Goal: Download file/media

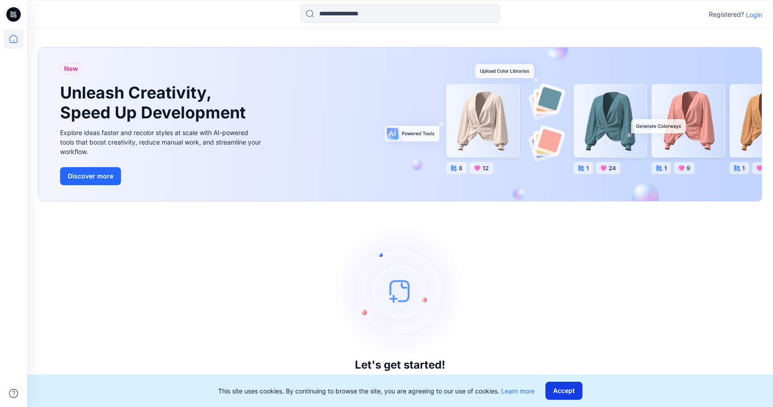
click at [575, 387] on button "Accept" at bounding box center [563, 390] width 37 height 18
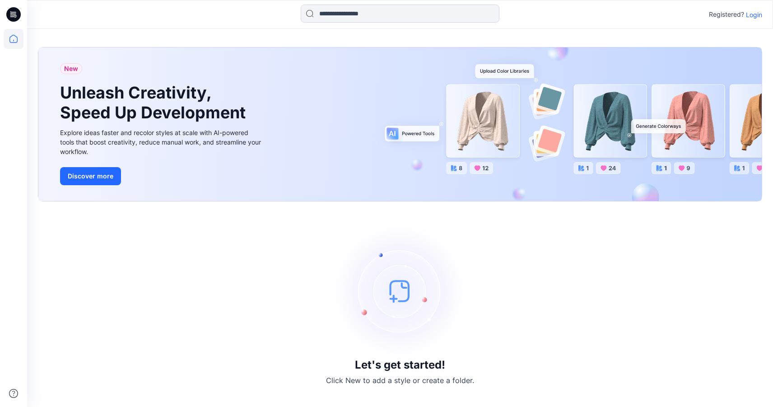
click at [752, 14] on p "Login" at bounding box center [754, 14] width 16 height 9
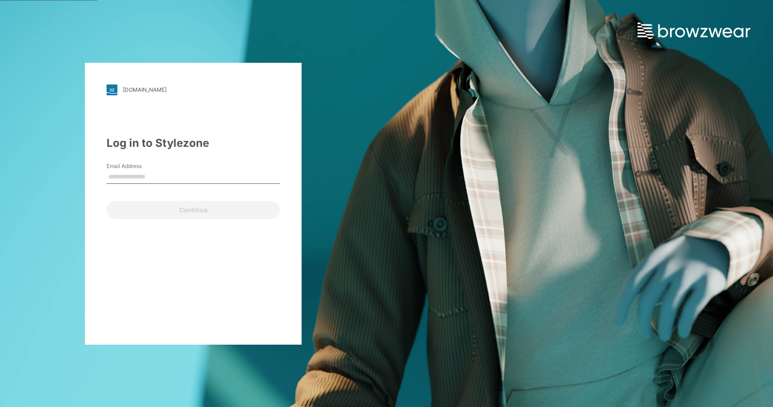
click at [139, 177] on input "Email Address" at bounding box center [193, 177] width 173 height 14
type input "**********"
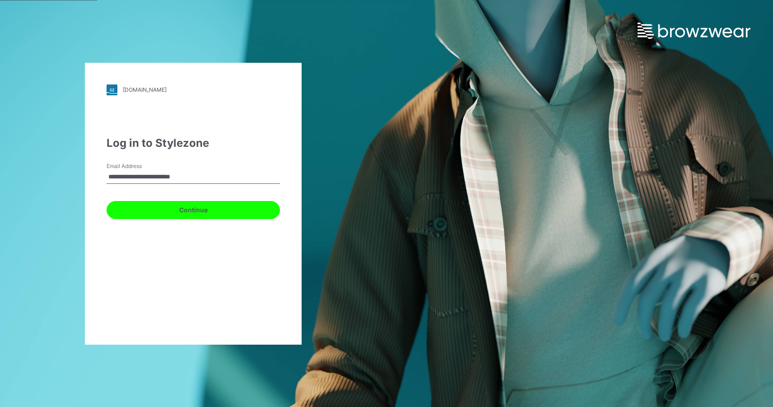
click at [205, 209] on button "Continue" at bounding box center [193, 210] width 173 height 18
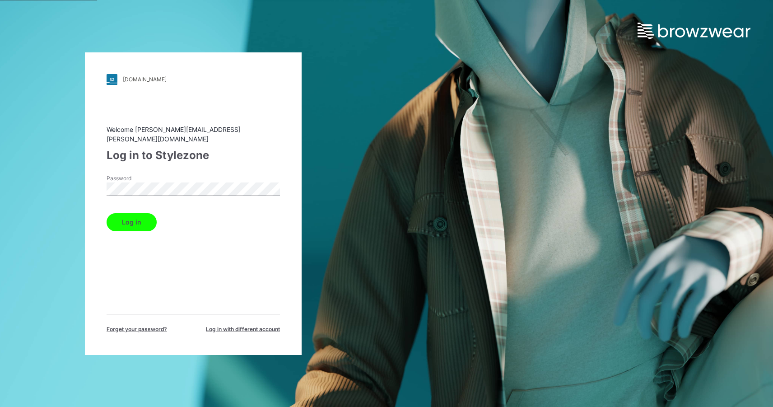
click at [136, 215] on button "Log in" at bounding box center [132, 222] width 50 height 18
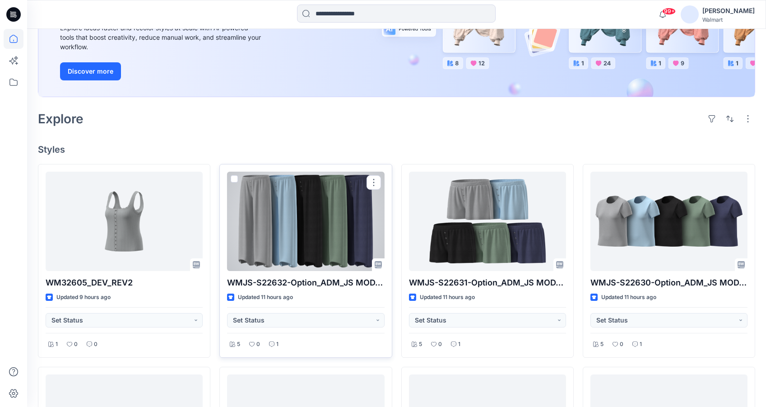
scroll to position [181, 0]
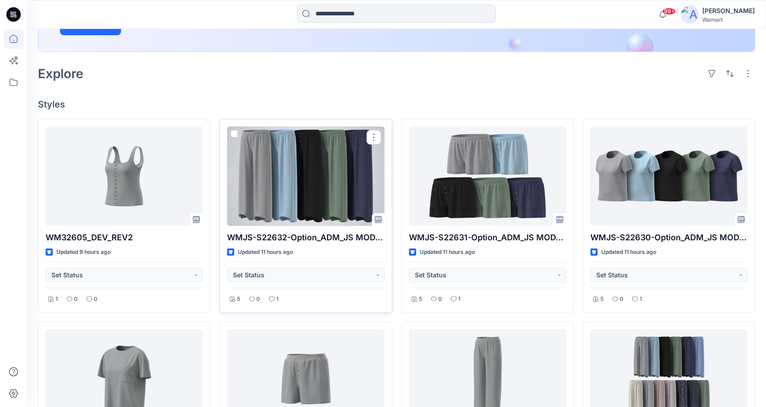
click at [312, 196] on div at bounding box center [305, 175] width 157 height 99
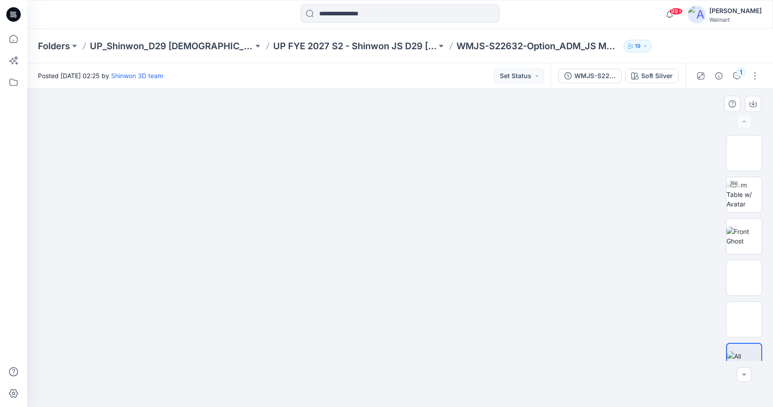
scroll to position [18, 0]
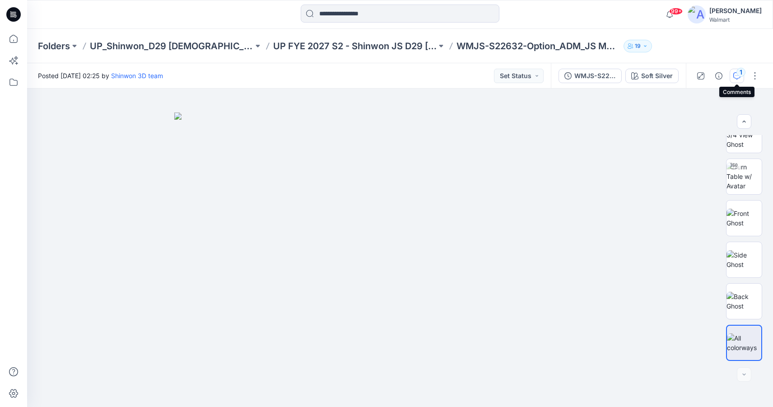
click at [738, 76] on div "1" at bounding box center [740, 72] width 9 height 9
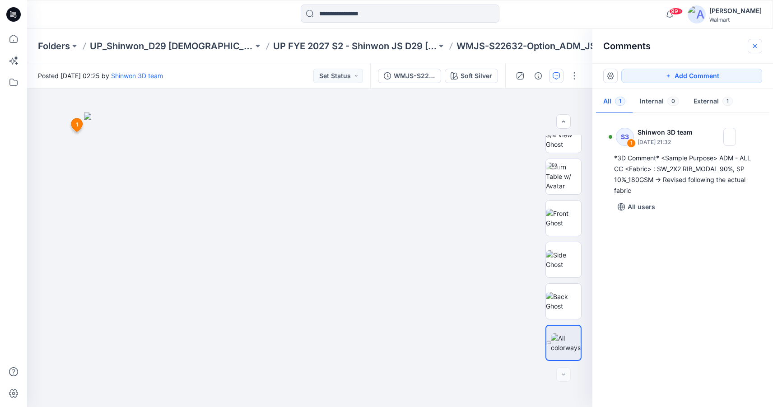
click at [754, 45] on icon "button" at bounding box center [755, 46] width 4 height 4
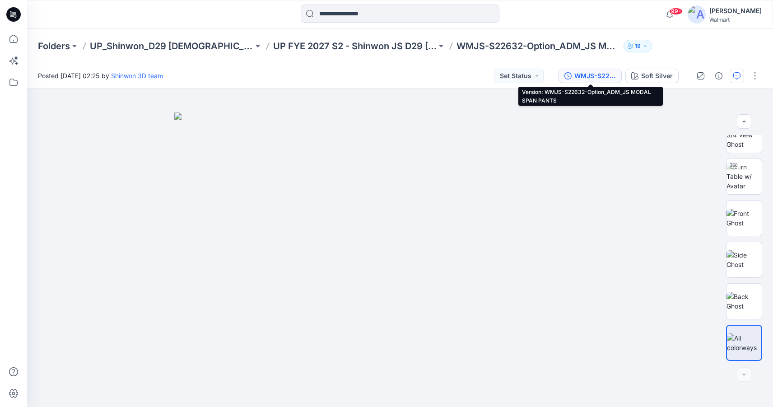
click at [591, 76] on div "WMJS-S22632-Option_ADM_JS MODAL SPAN PANTS" at bounding box center [595, 76] width 42 height 10
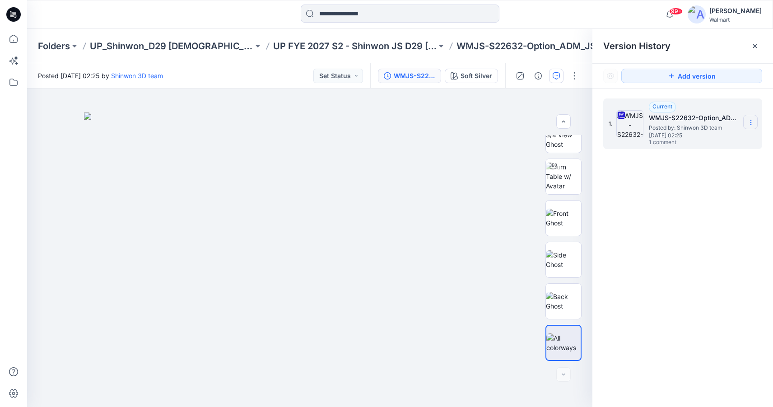
click at [752, 122] on icon at bounding box center [750, 122] width 7 height 7
click at [719, 138] on span "Download Source BW File" at bounding box center [704, 140] width 75 height 11
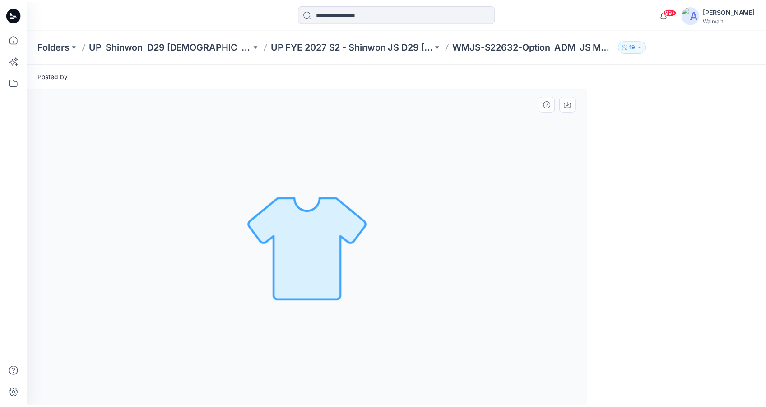
scroll to position [0, 0]
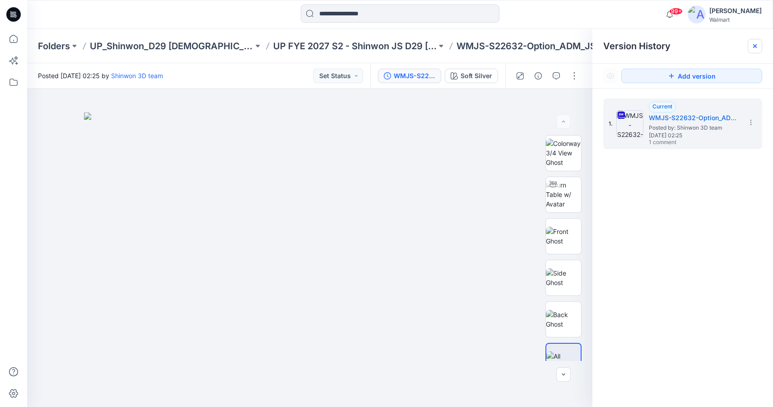
click at [753, 48] on icon at bounding box center [755, 46] width 4 height 4
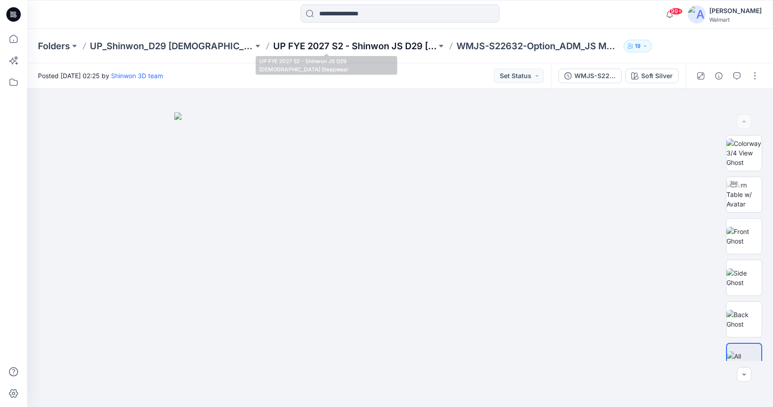
click at [370, 44] on p "UP FYE 2027 S2 - Shinwon JS D29 [DEMOGRAPHIC_DATA] Sleepwear" at bounding box center [354, 46] width 163 height 13
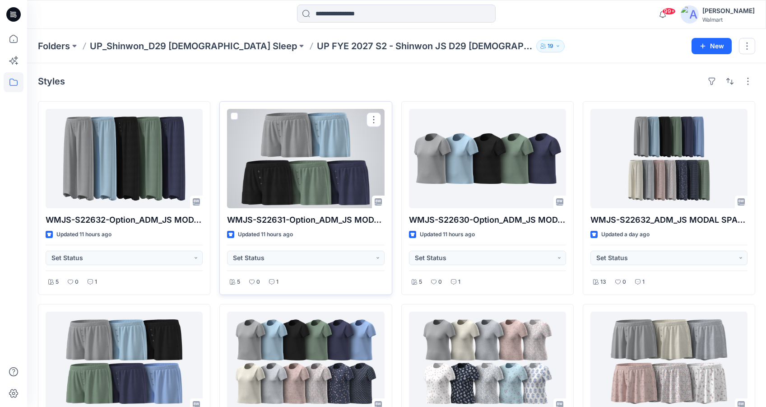
click at [318, 168] on div at bounding box center [305, 158] width 157 height 99
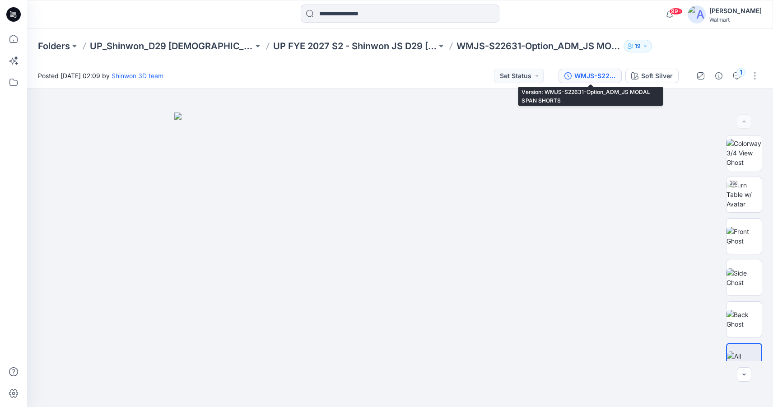
click at [598, 77] on div "WMJS-S22631-Option_ADM_JS MODAL SPAN SHORTS" at bounding box center [595, 76] width 42 height 10
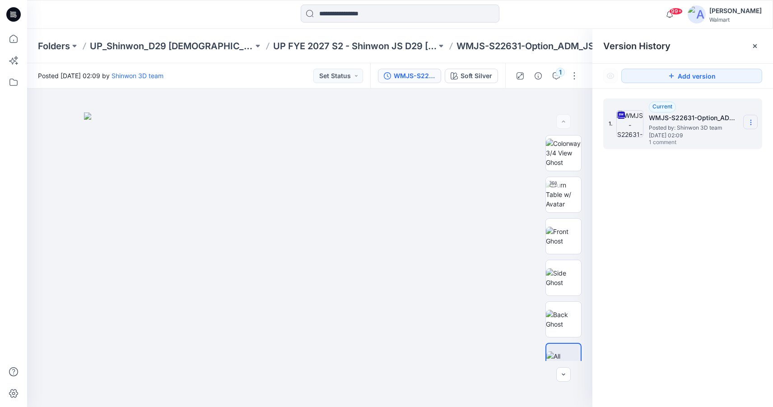
click at [747, 120] on icon at bounding box center [750, 122] width 7 height 7
click at [701, 139] on span "Download Source BW File" at bounding box center [704, 140] width 75 height 11
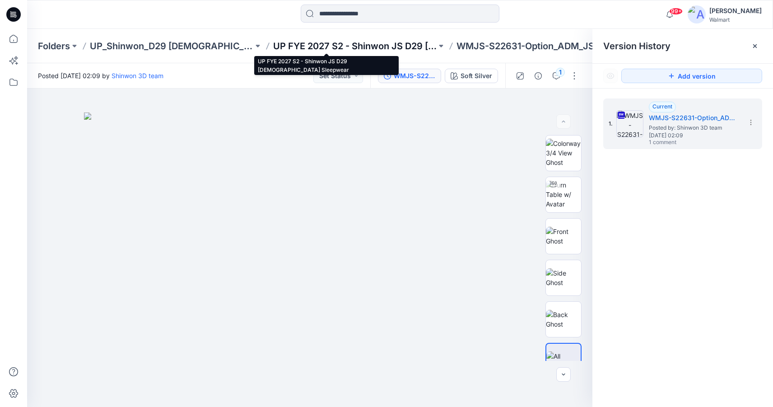
click at [327, 45] on p "UP FYE 2027 S2 - Shinwon JS D29 [DEMOGRAPHIC_DATA] Sleepwear" at bounding box center [354, 46] width 163 height 13
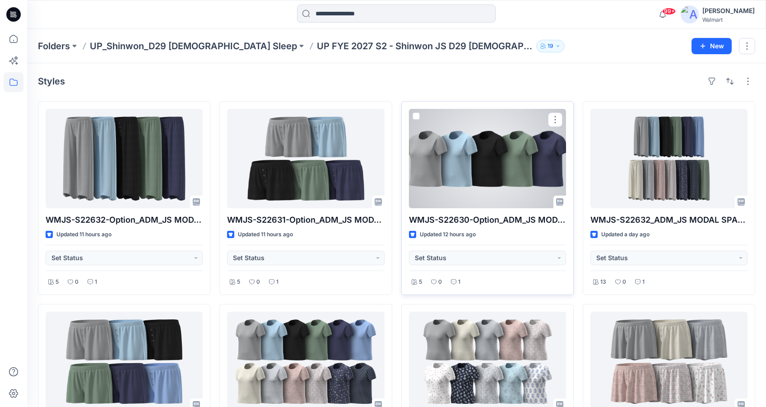
click at [475, 173] on div at bounding box center [487, 158] width 157 height 99
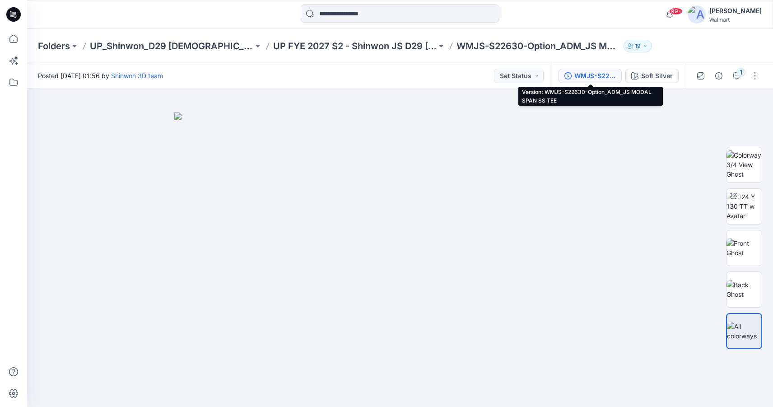
click at [594, 79] on div "WMJS-S22630-Option_ADM_JS MODAL SPAN SS TEE" at bounding box center [595, 76] width 42 height 10
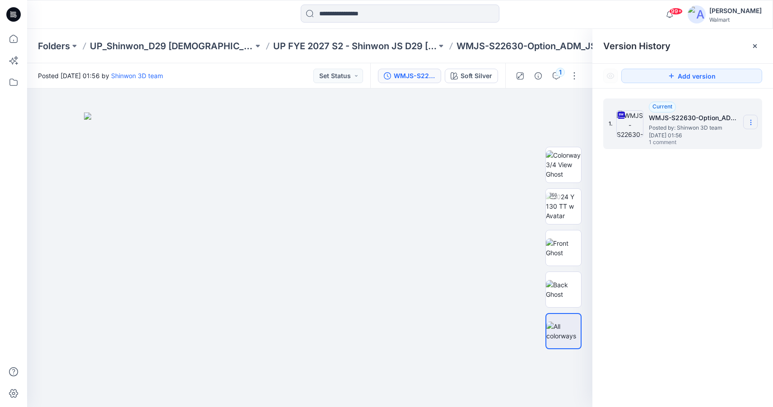
click at [752, 126] on icon at bounding box center [750, 122] width 7 height 7
click at [716, 138] on span "Download Source BW File" at bounding box center [704, 140] width 75 height 11
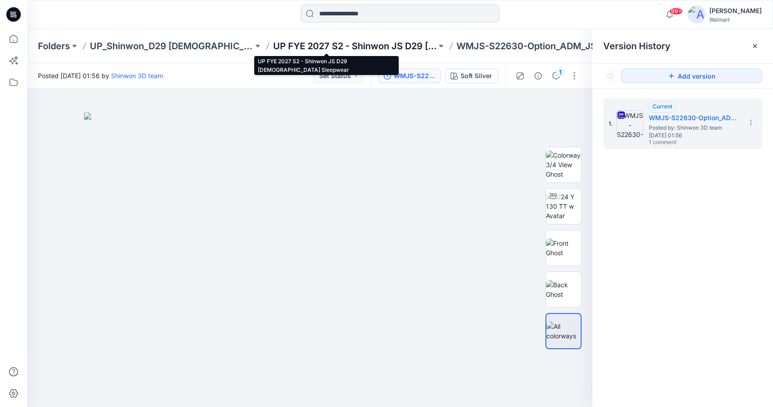
click at [340, 49] on p "UP FYE 2027 S2 - Shinwon JS D29 [DEMOGRAPHIC_DATA] Sleepwear" at bounding box center [354, 46] width 163 height 13
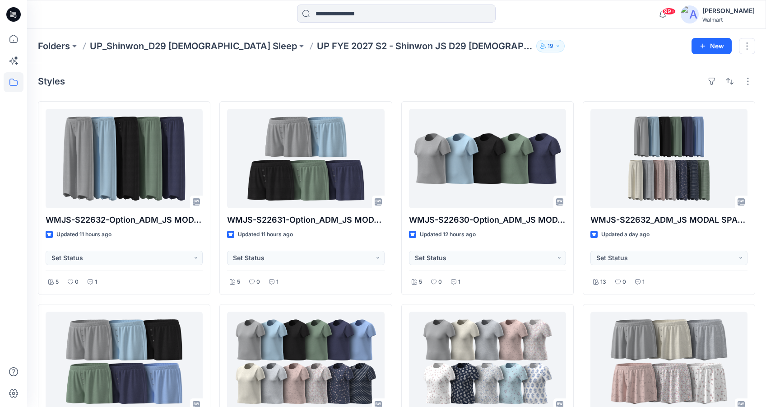
click at [167, 17] on div at bounding box center [119, 15] width 185 height 20
